Goal: Information Seeking & Learning: Find specific fact

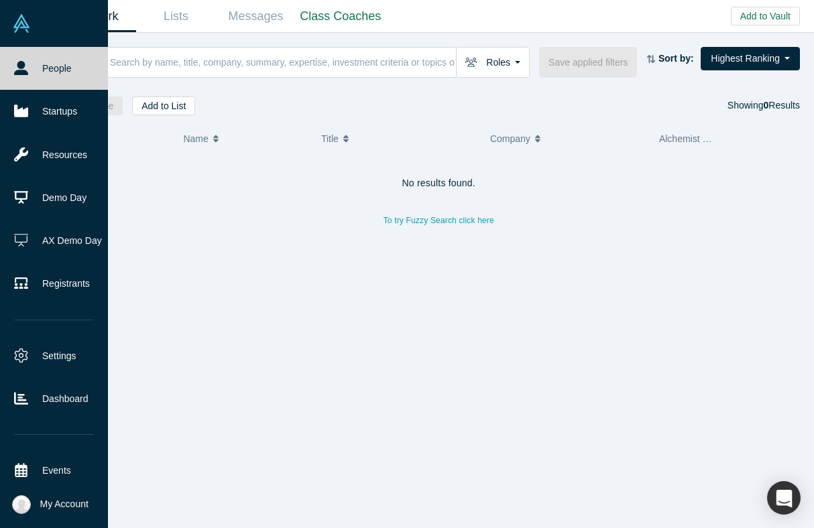
click at [32, 82] on link "People" at bounding box center [54, 68] width 108 height 43
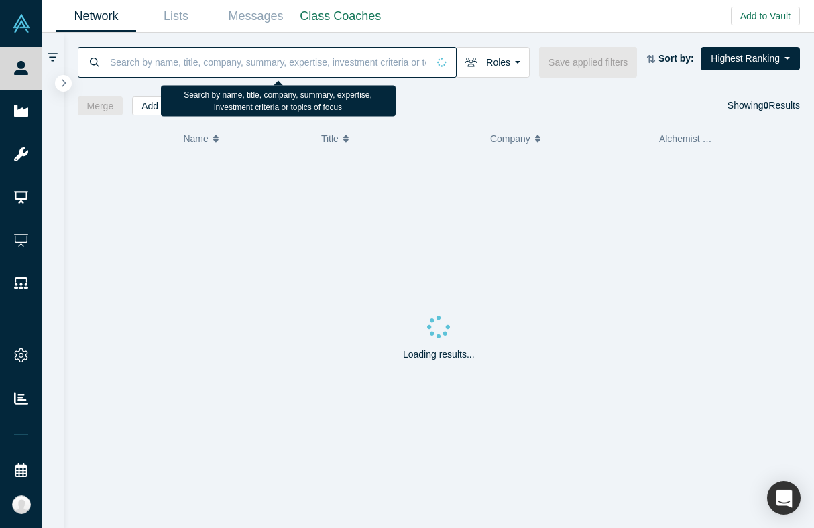
click at [237, 65] on input at bounding box center [268, 62] width 319 height 32
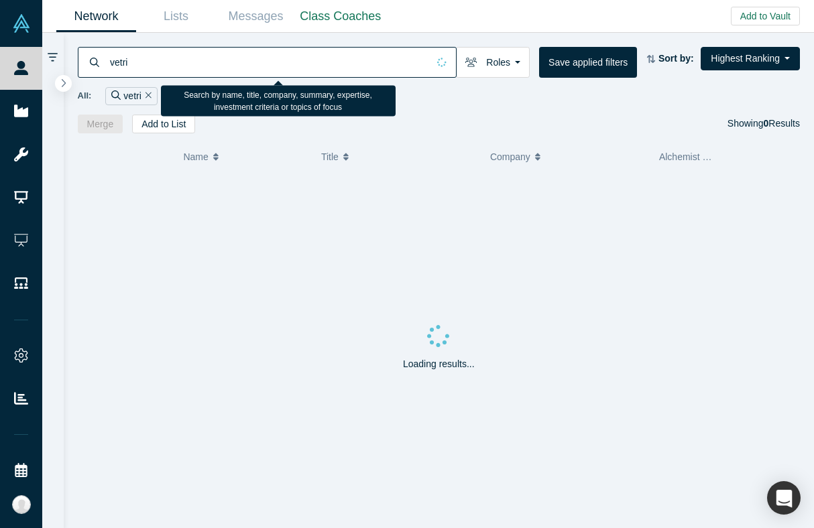
type input "vetri"
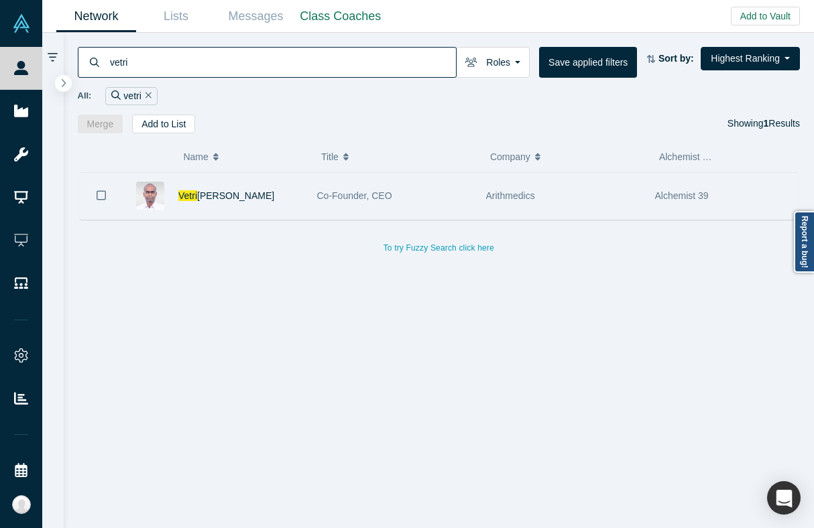
click at [330, 203] on div "Co-Founder, CEO" at bounding box center [394, 196] width 155 height 46
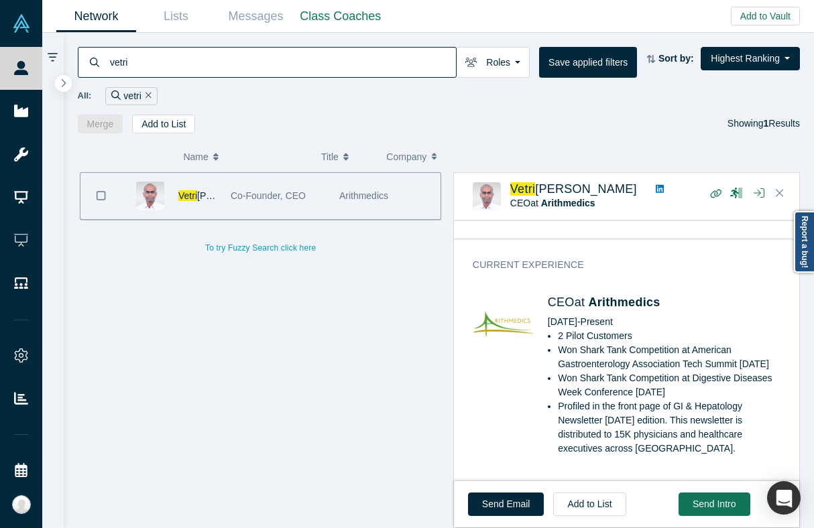
scroll to position [464, 0]
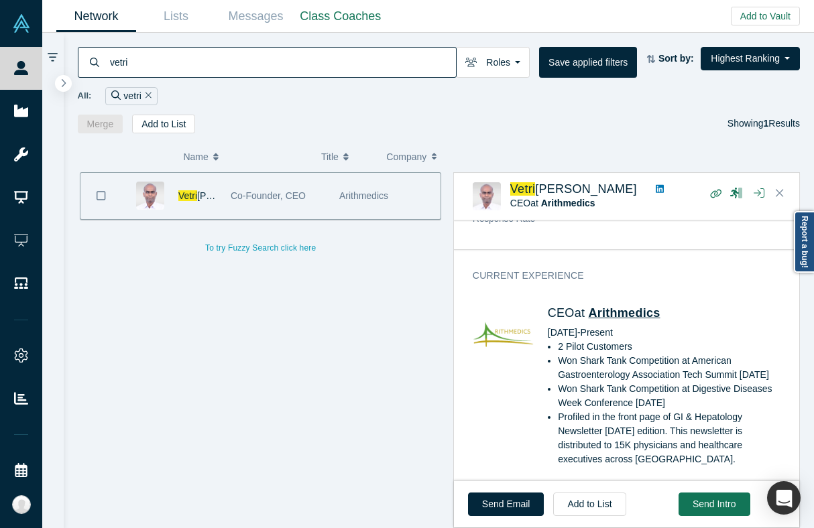
click at [627, 306] on span "Arithmedics" at bounding box center [624, 312] width 72 height 13
